Goal: Check status: Check status

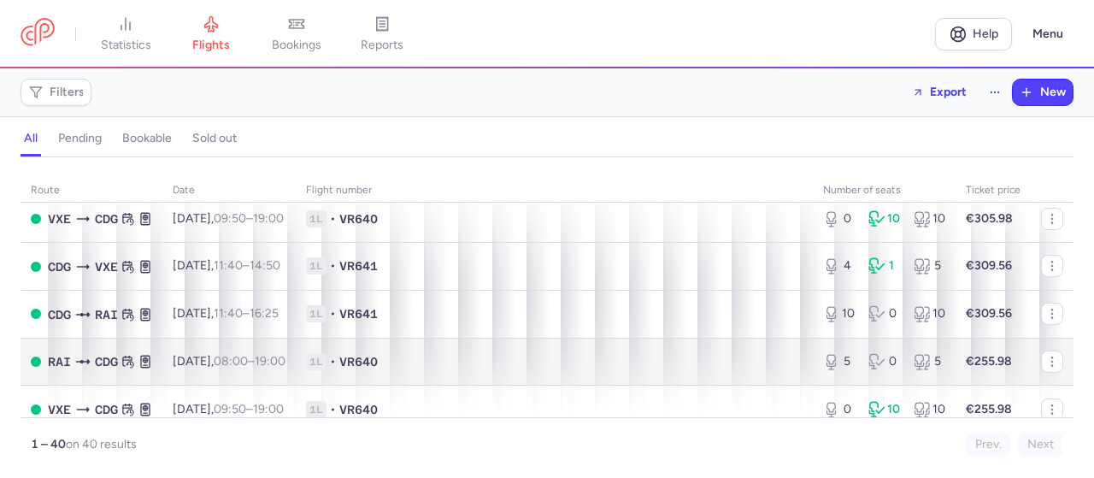
scroll to position [769, 0]
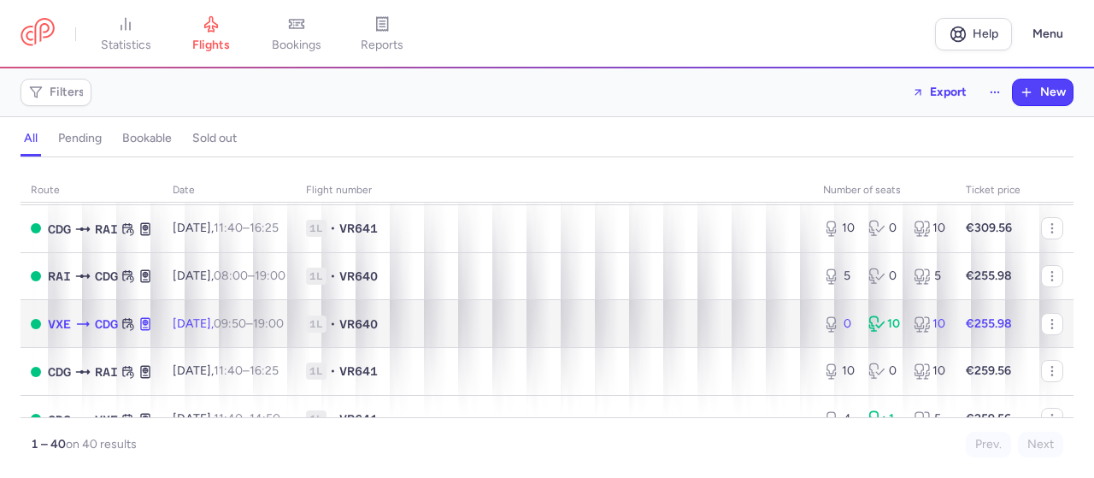
click at [499, 332] on span "1L • VR640" at bounding box center [554, 323] width 496 height 17
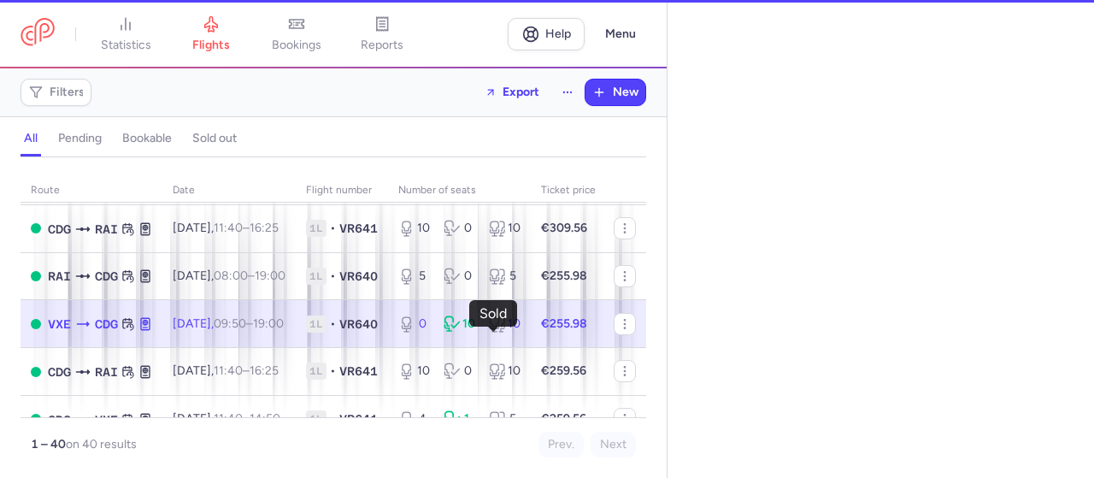
select select "days"
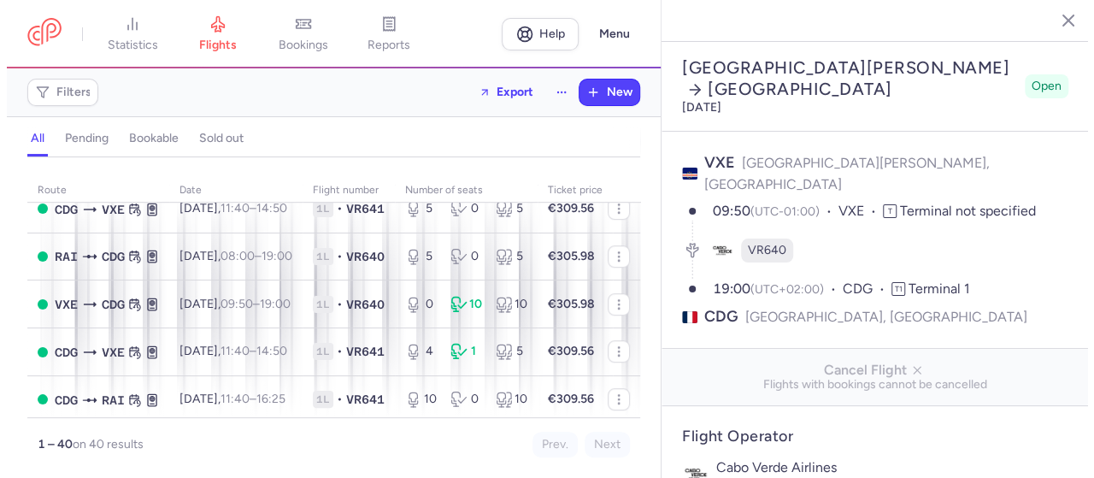
scroll to position [684, 0]
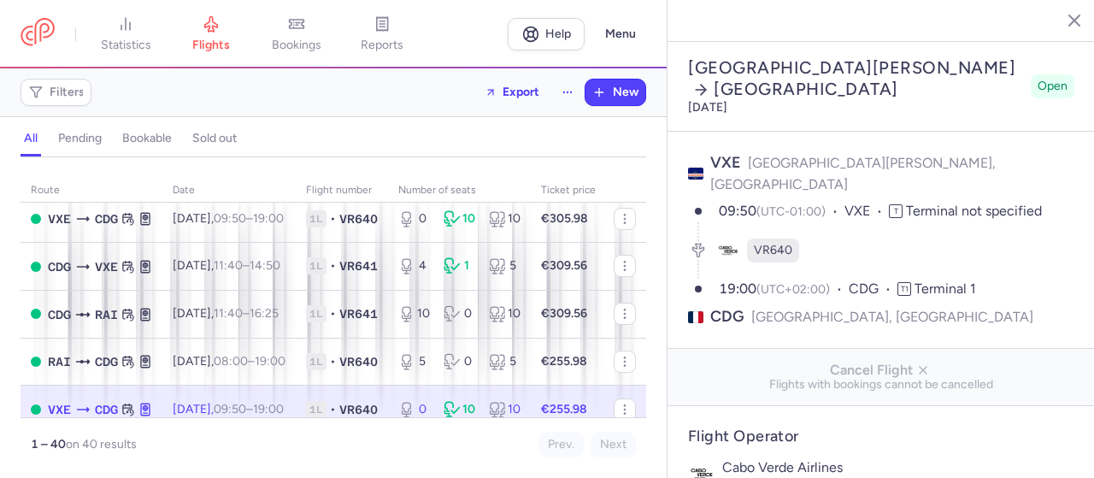
click at [1065, 21] on icon "button" at bounding box center [1061, 19] width 17 height 17
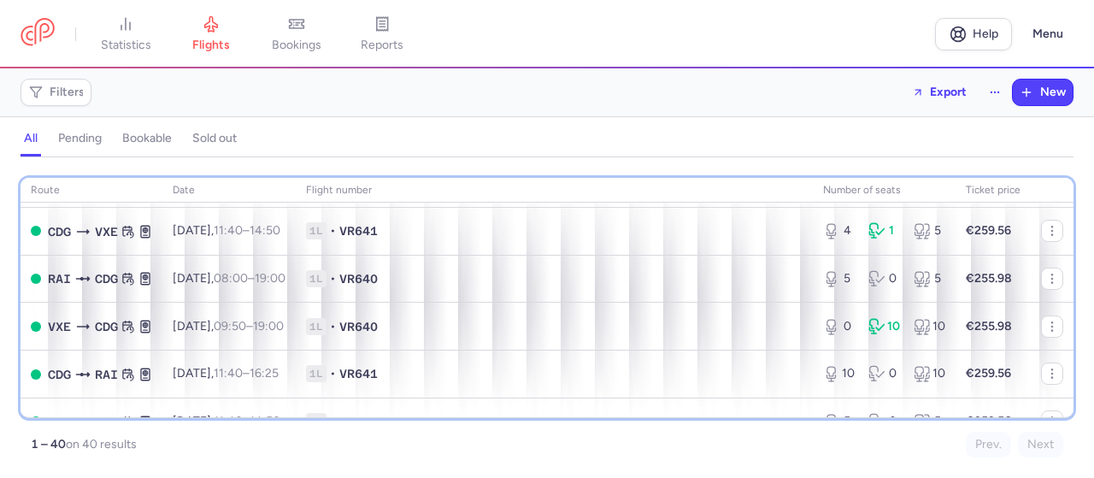
scroll to position [991, 0]
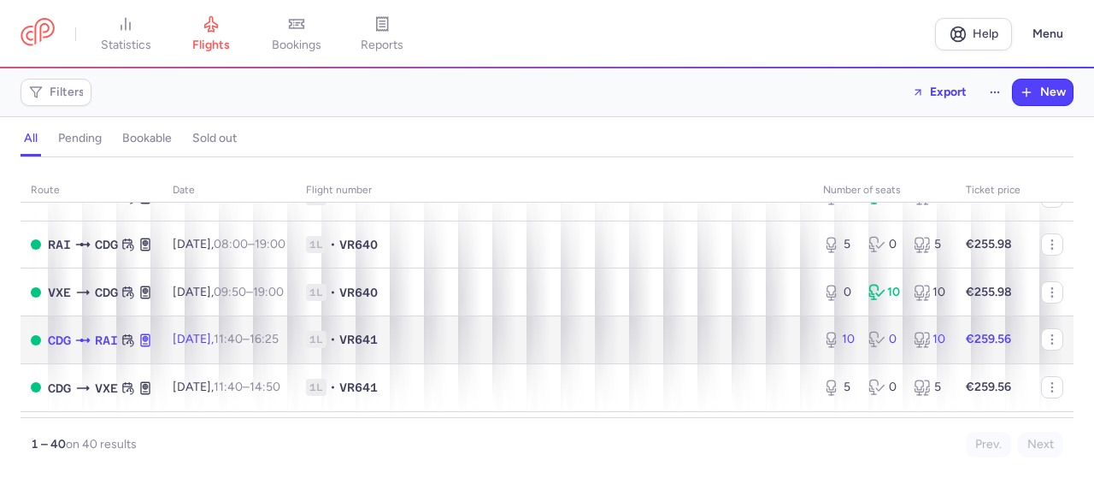
click at [571, 344] on td "1L • VR641" at bounding box center [554, 340] width 517 height 48
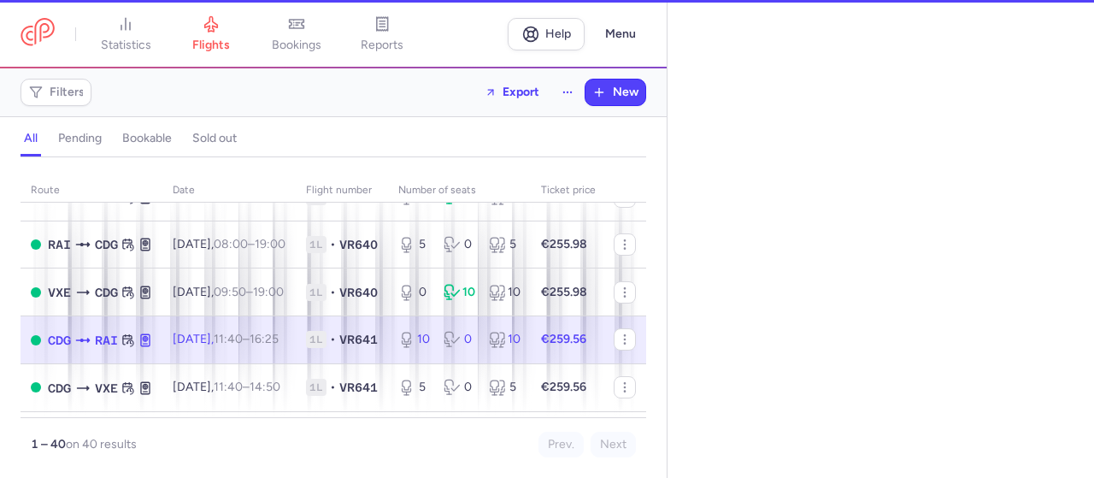
scroll to position [1077, 0]
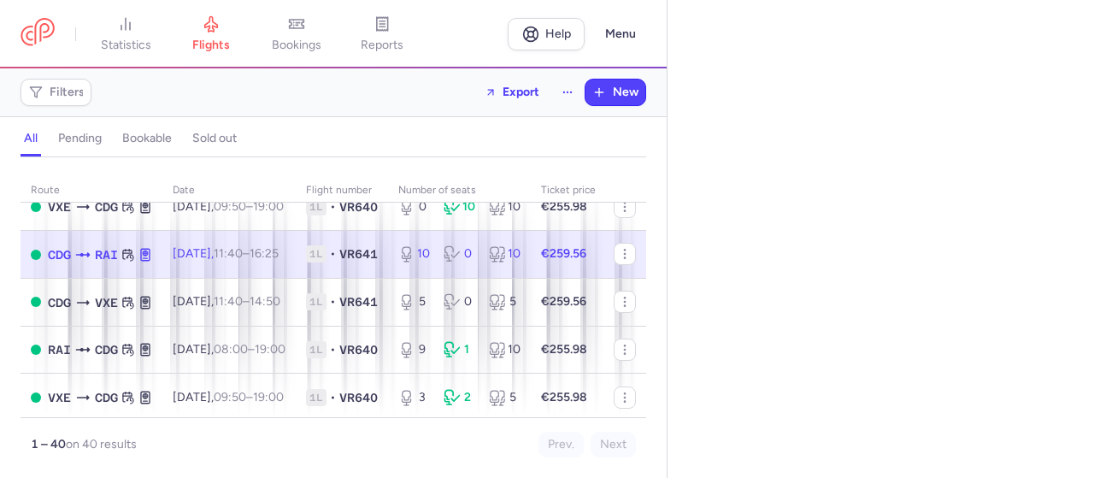
select select "days"
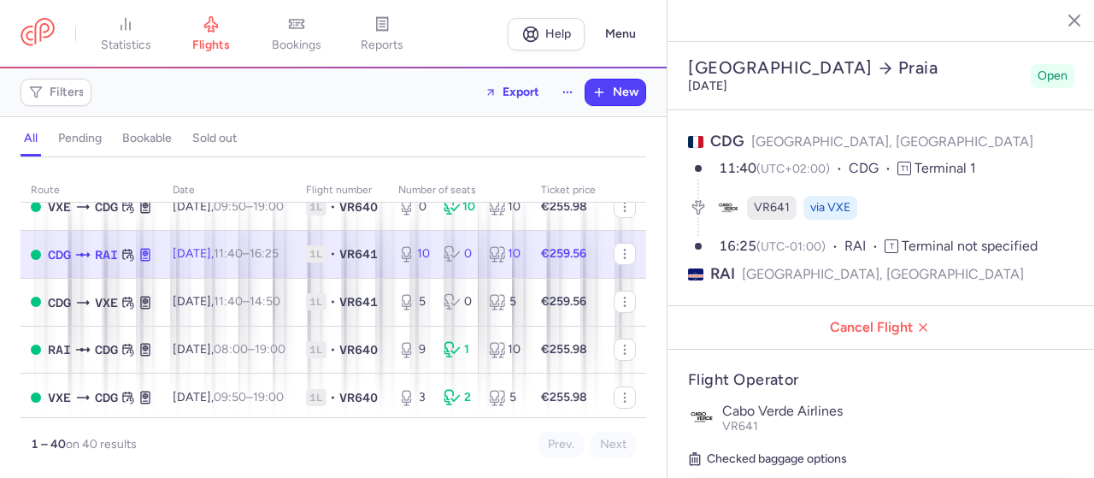
click at [1054, 21] on icon "button" at bounding box center [1061, 19] width 17 height 17
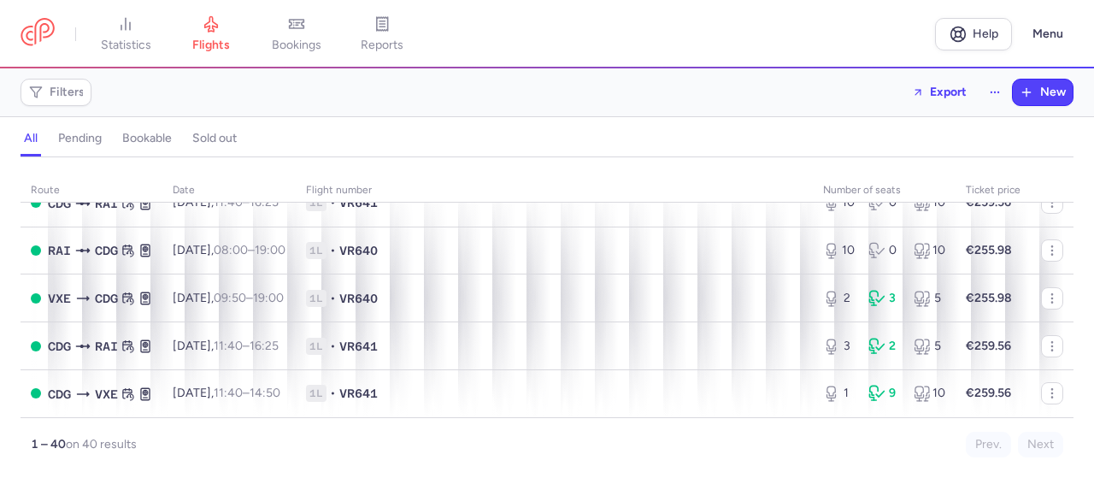
scroll to position [1812, 0]
click at [65, 447] on strong "1 – 40" at bounding box center [48, 444] width 35 height 15
click at [62, 447] on strong "1 – 40" at bounding box center [48, 444] width 35 height 15
